Goal: Find specific page/section: Find specific page/section

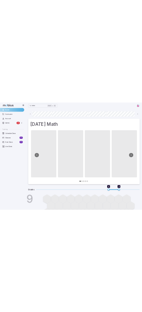
scroll to position [0, 391]
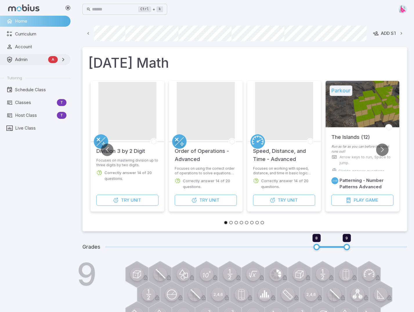
click at [22, 57] on span "Admin" at bounding box center [30, 59] width 31 height 6
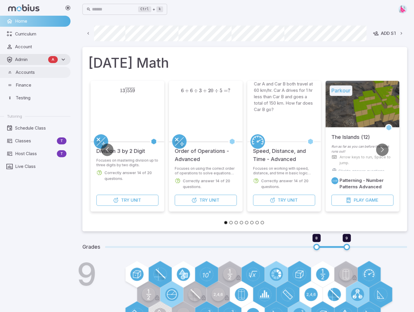
click at [24, 73] on span "Accounts" at bounding box center [41, 72] width 51 height 6
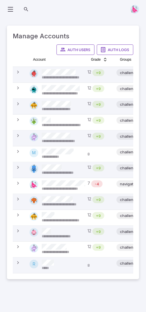
click at [12, 8] on icon at bounding box center [10, 9] width 7 height 7
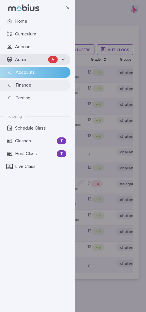
click at [21, 88] on span "Finance" at bounding box center [41, 85] width 51 height 6
